Goal: Information Seeking & Learning: Understand process/instructions

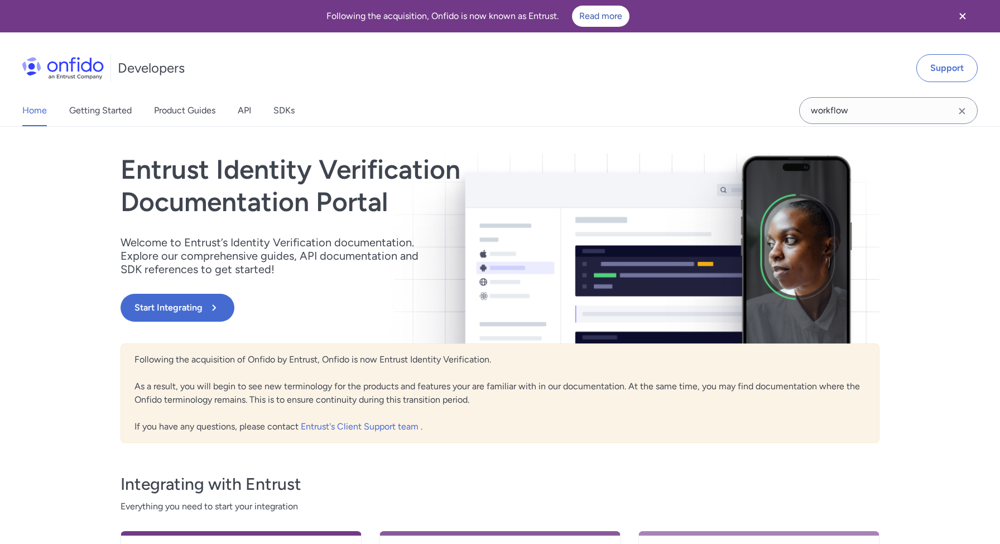
click at [239, 121] on link "API" at bounding box center [244, 110] width 13 height 31
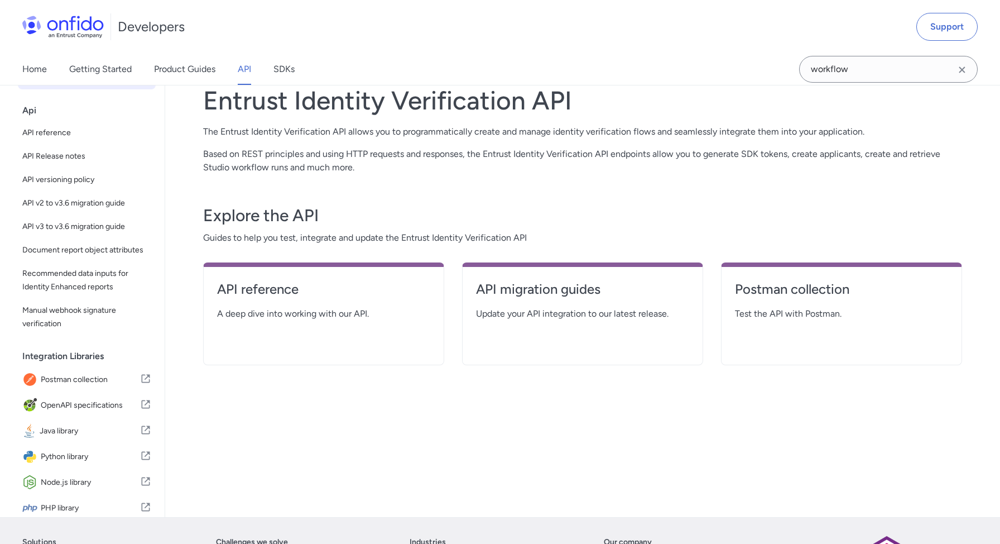
scroll to position [70, 0]
click at [251, 285] on h4 "API reference" at bounding box center [323, 288] width 213 height 18
select select "http"
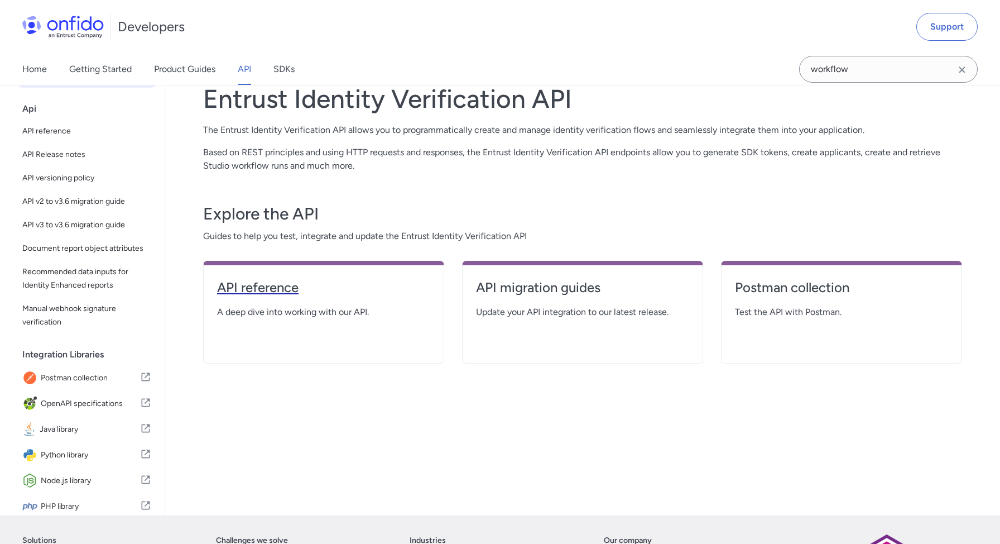
select select "http"
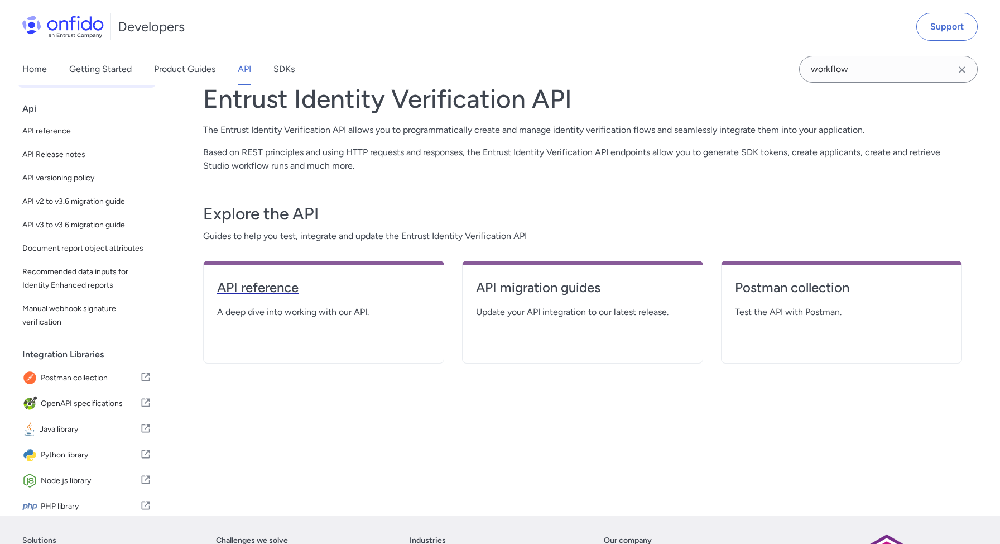
select select "http"
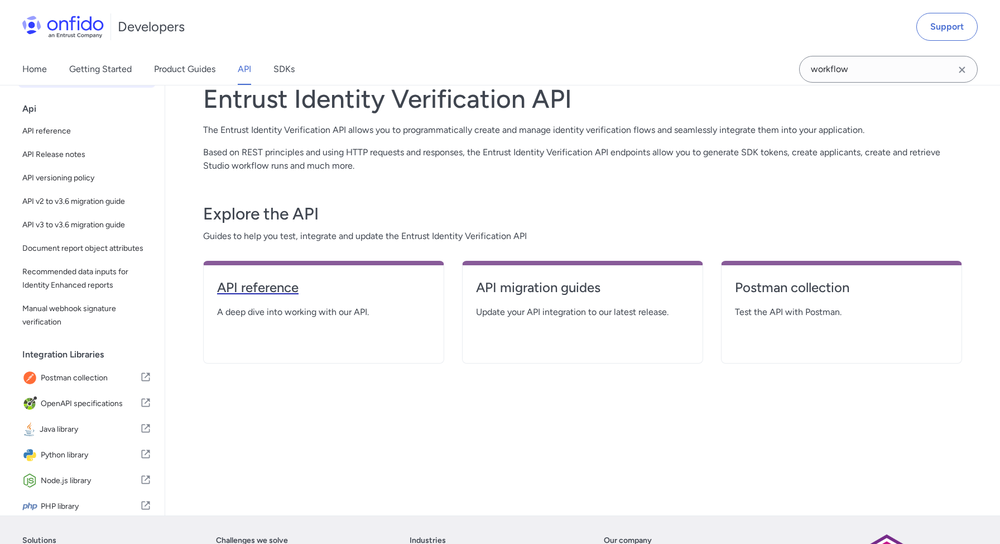
select select "http"
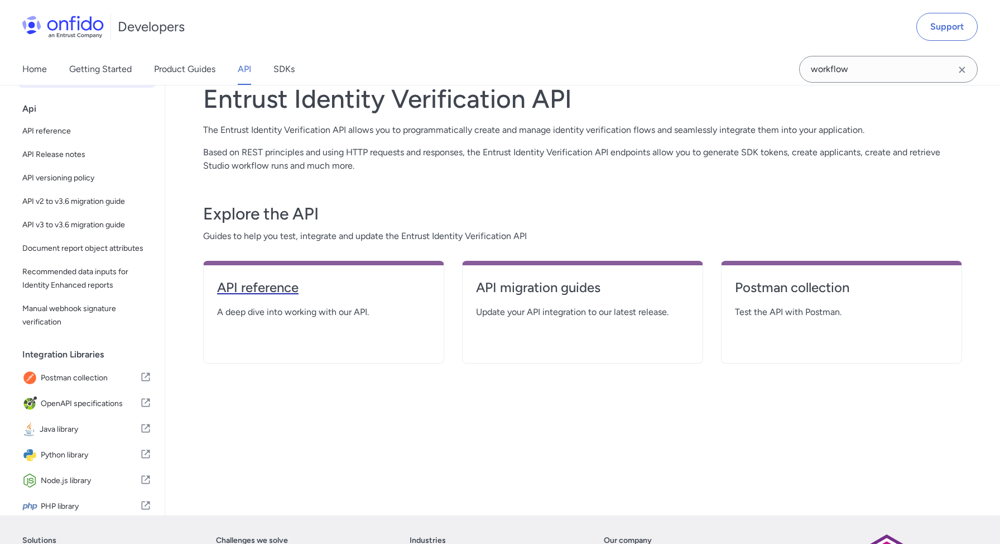
select select "http"
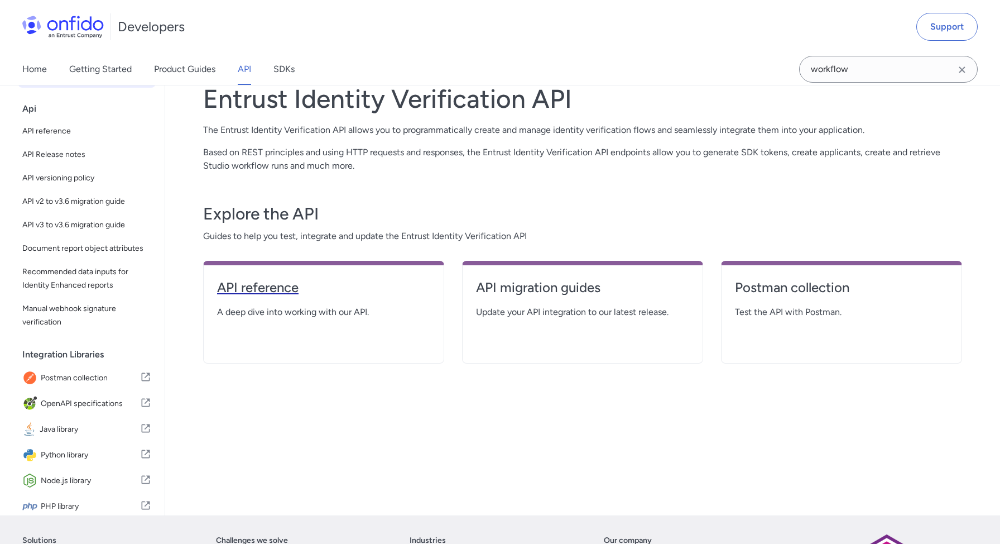
select select "http"
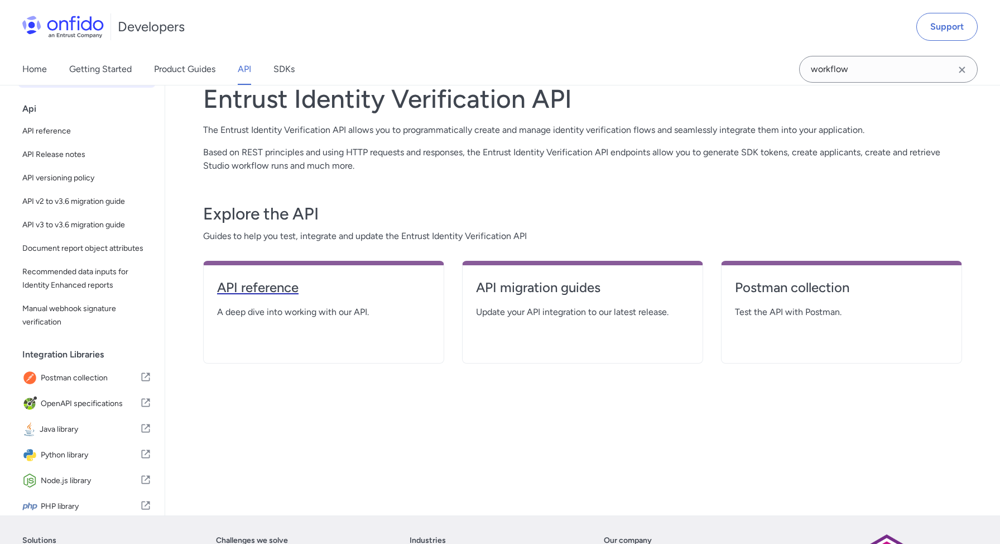
select select "http"
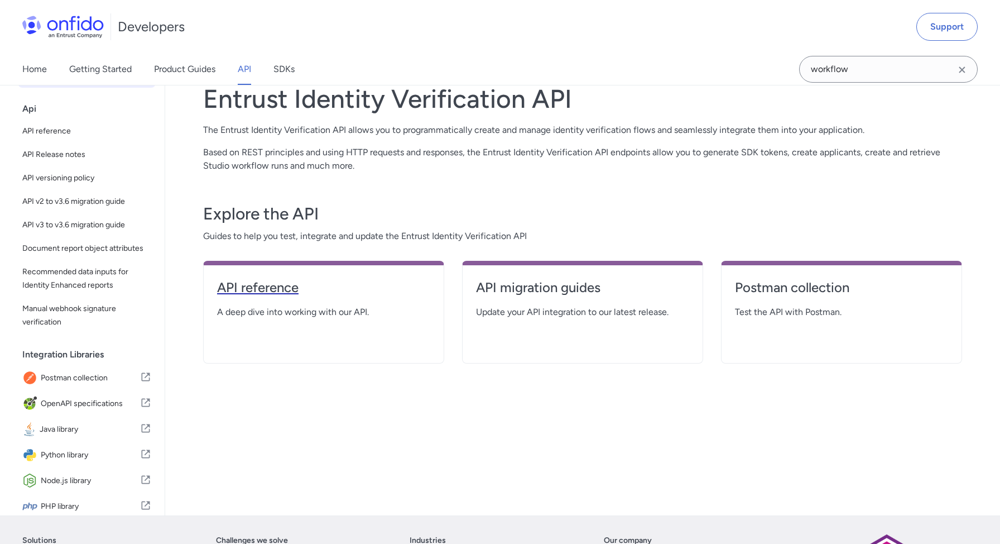
select select "http"
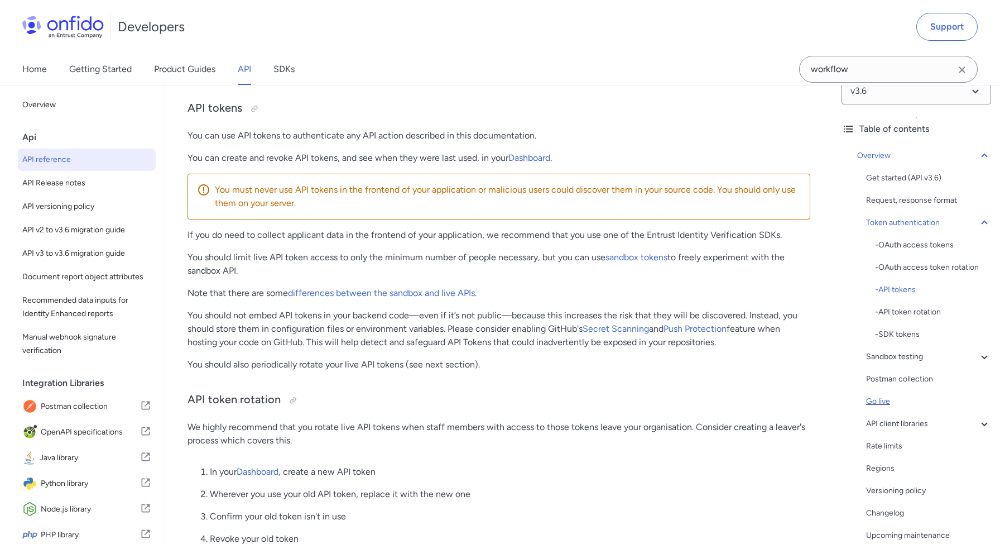
scroll to position [20, 0]
click at [890, 182] on div "Get started (API v3.6)" at bounding box center [928, 178] width 125 height 13
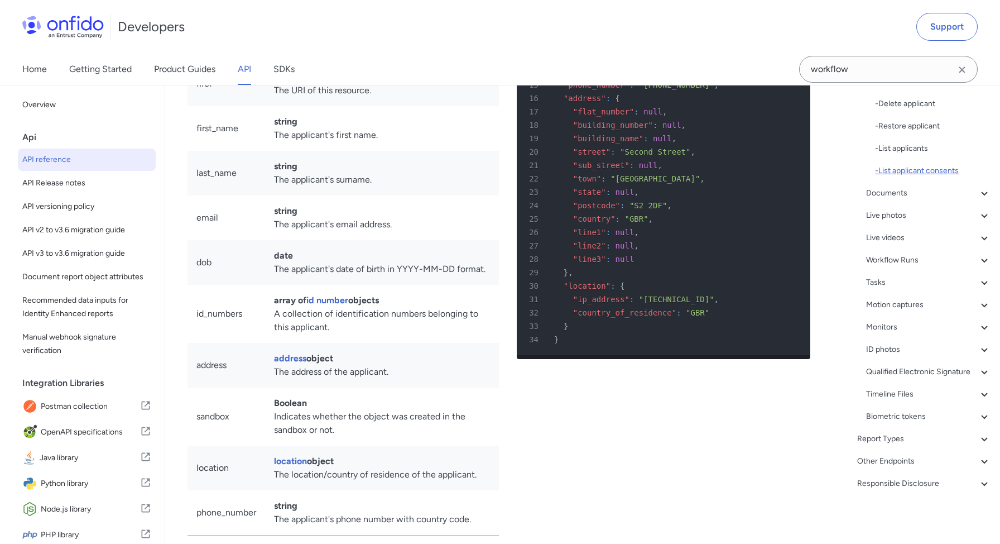
scroll to position [11752, 0]
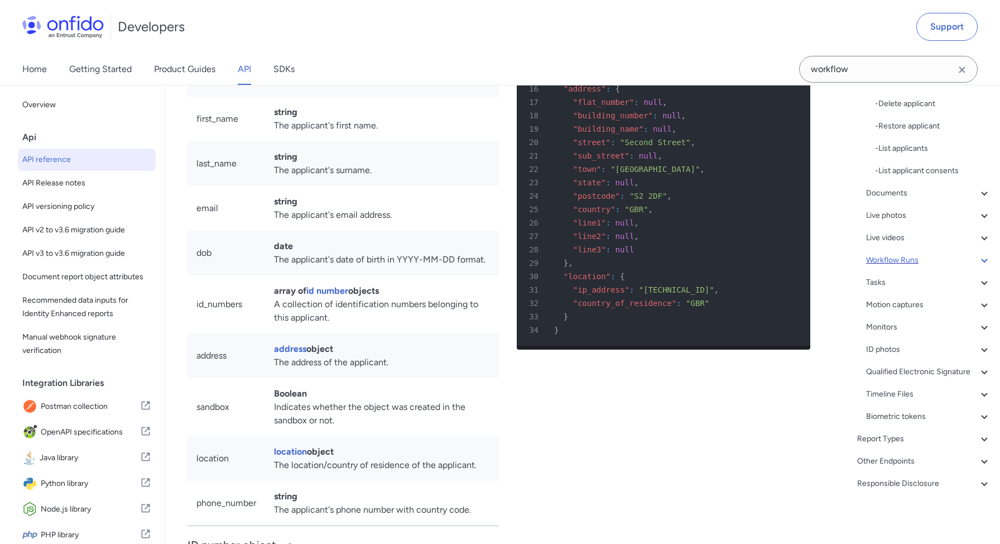
click at [920, 262] on div "Workflow Runs" at bounding box center [928, 259] width 125 height 13
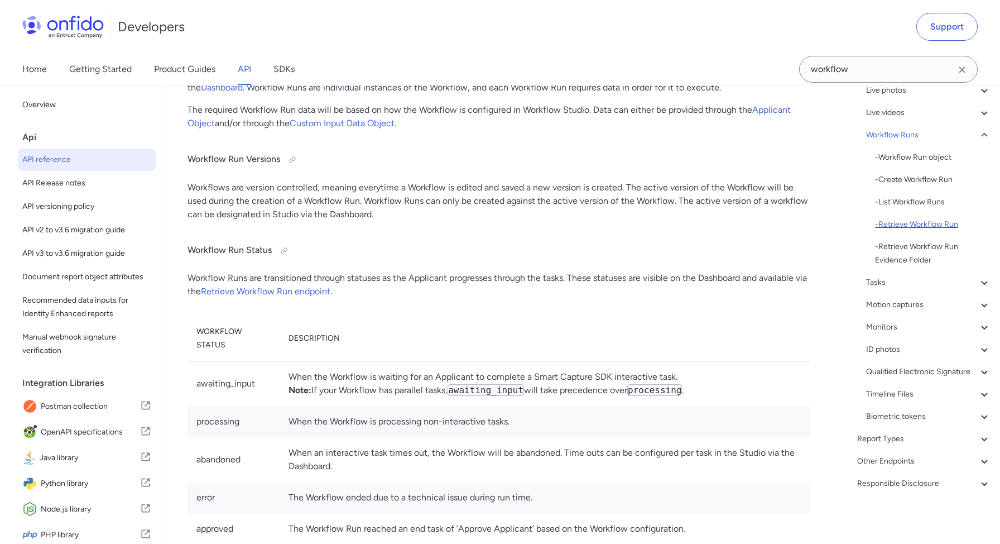
click at [913, 223] on div "- Retrieve Workflow Run" at bounding box center [933, 224] width 116 height 13
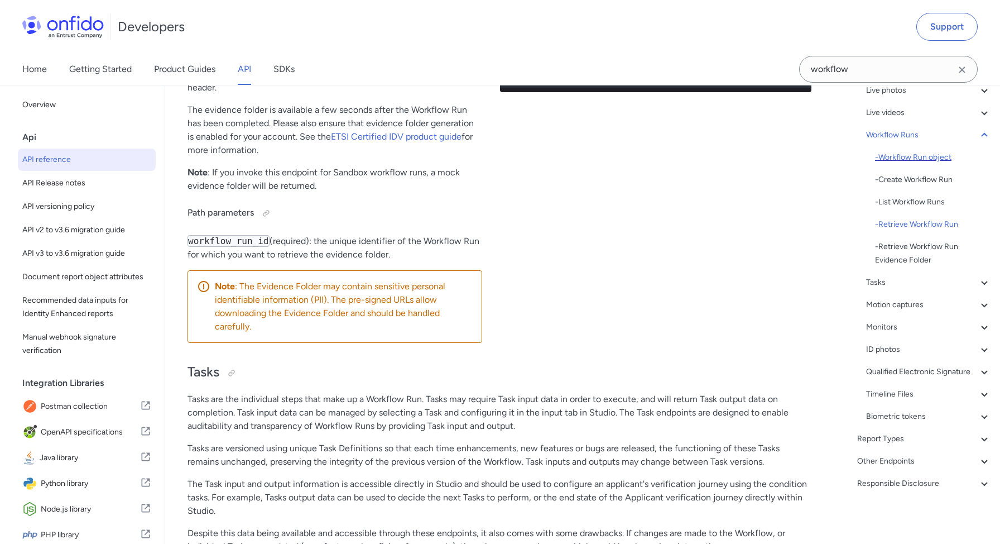
click at [922, 152] on div "- Workflow Run object" at bounding box center [933, 157] width 116 height 13
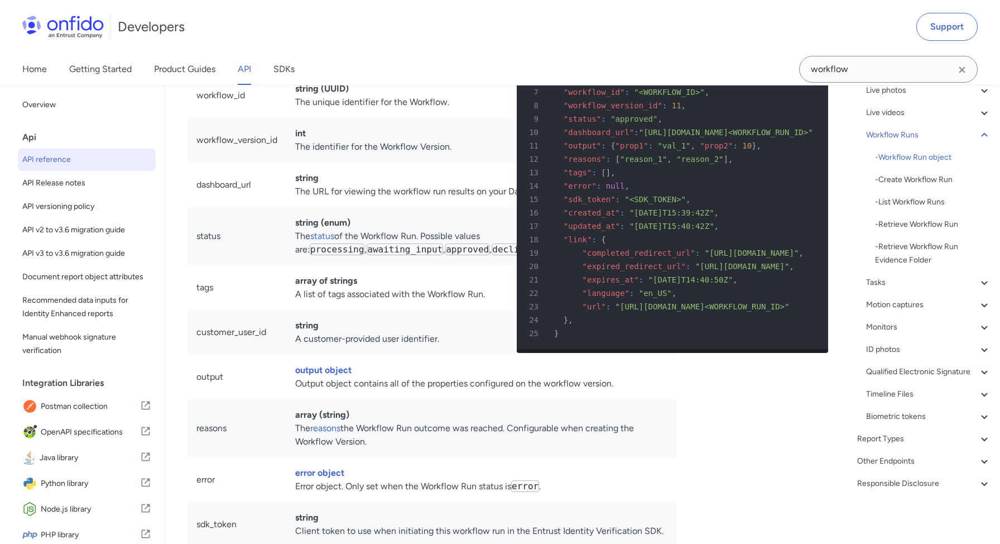
scroll to position [25156, 0]
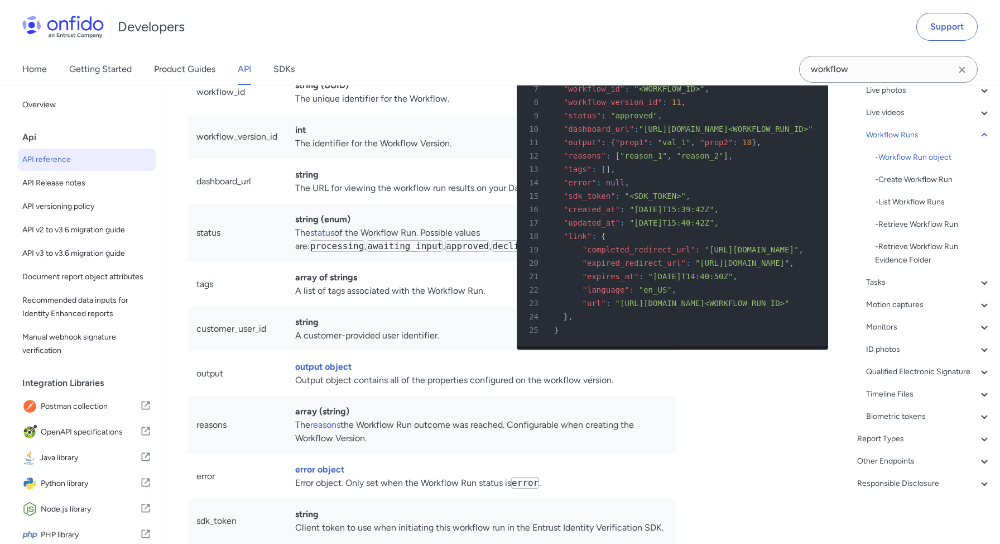
click at [365, 252] on code "processing" at bounding box center [337, 246] width 55 height 12
copy code "processing"
